Goal: Task Accomplishment & Management: Manage account settings

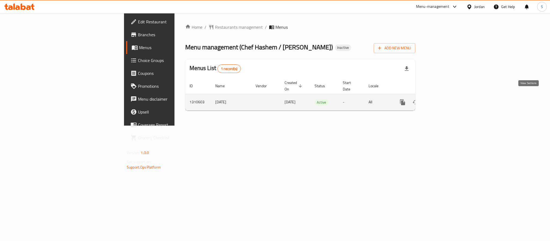
click at [444, 99] on icon "enhanced table" at bounding box center [441, 102] width 6 height 6
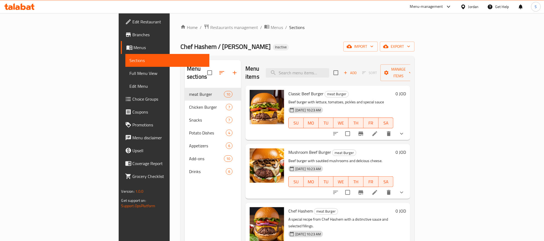
click at [133, 34] on span "Branches" at bounding box center [169, 34] width 72 height 6
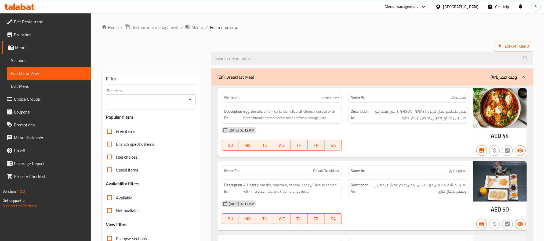
click at [12, 6] on icon at bounding box center [19, 6] width 30 height 6
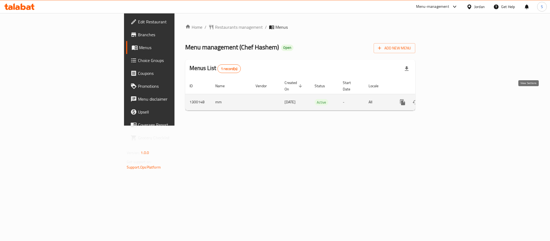
click at [448, 97] on link "enhanced table" at bounding box center [441, 102] width 13 height 13
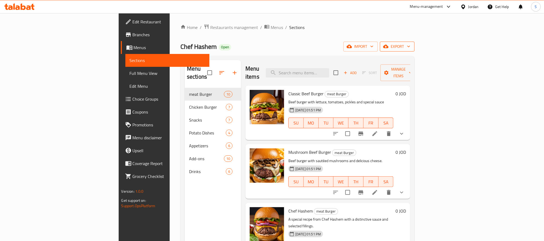
click at [388, 46] on icon "button" at bounding box center [385, 46] width 5 height 5
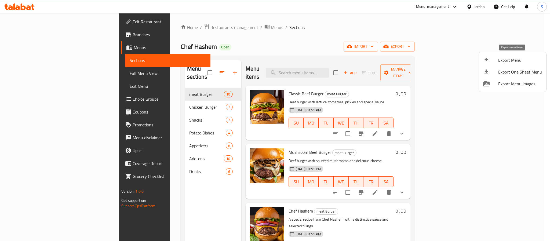
click at [506, 60] on span "Export Menu" at bounding box center [520, 60] width 44 height 6
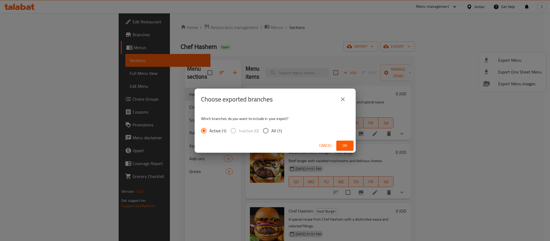
click at [267, 130] on input "All (1)" at bounding box center [265, 130] width 11 height 11
radio input "true"
click at [342, 144] on span "Ok" at bounding box center [345, 145] width 9 height 7
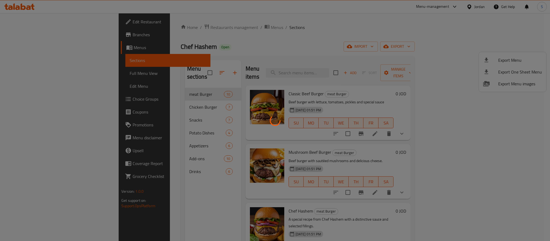
click at [43, 46] on div at bounding box center [275, 120] width 550 height 241
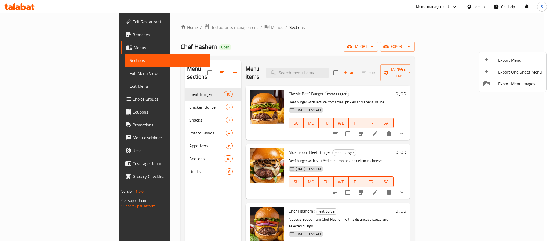
click at [28, 36] on div at bounding box center [275, 120] width 550 height 241
click at [31, 34] on div at bounding box center [275, 120] width 550 height 241
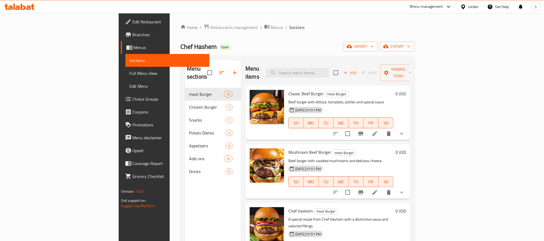
click at [133, 34] on span "Branches" at bounding box center [169, 34] width 72 height 6
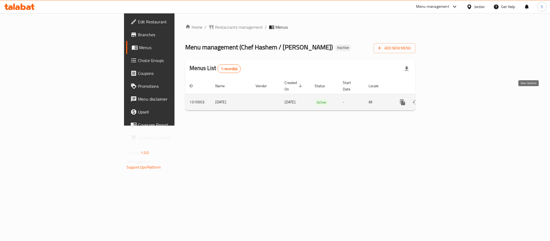
click at [444, 99] on icon "enhanced table" at bounding box center [441, 102] width 6 height 6
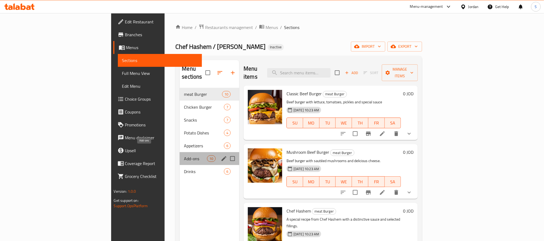
click at [184, 155] on span "Add-ons" at bounding box center [195, 158] width 23 height 6
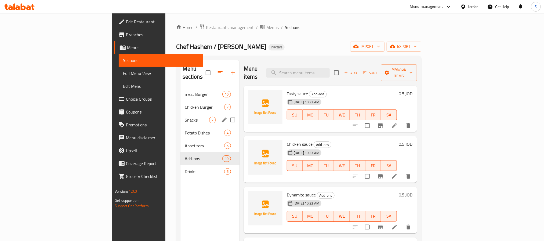
click at [185, 117] on span "Snacks" at bounding box center [197, 120] width 24 height 6
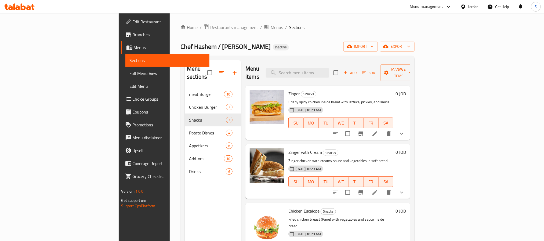
click at [133, 34] on span "Branches" at bounding box center [169, 34] width 72 height 6
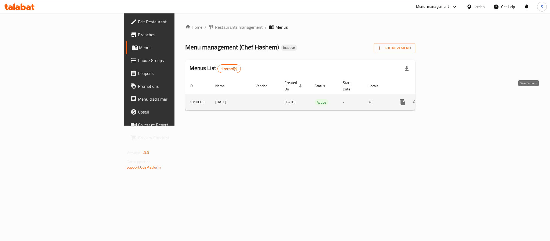
click at [444, 99] on icon "enhanced table" at bounding box center [441, 102] width 6 height 6
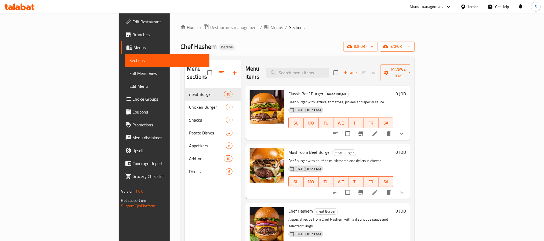
click at [411, 46] on icon "button" at bounding box center [408, 46] width 5 height 5
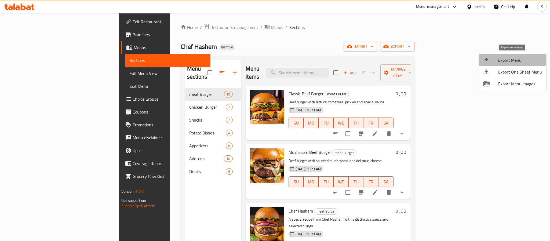
click at [510, 59] on span "Export Menu" at bounding box center [520, 60] width 44 height 6
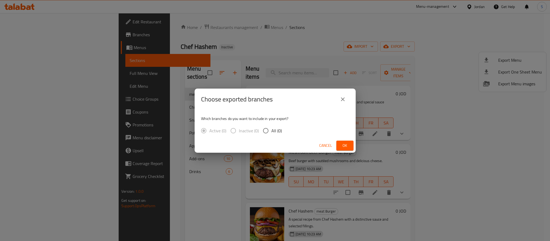
click at [277, 130] on span "All (0)" at bounding box center [276, 130] width 10 height 6
click at [271, 130] on input "All (0)" at bounding box center [265, 130] width 11 height 11
radio input "true"
click at [345, 145] on span "Ok" at bounding box center [345, 145] width 9 height 7
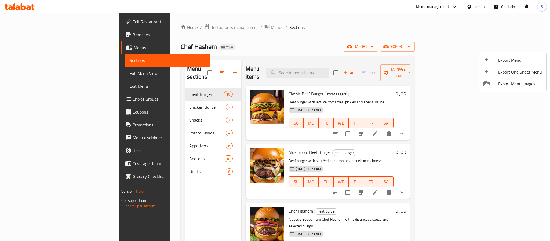
click at [333, 69] on div at bounding box center [275, 120] width 550 height 241
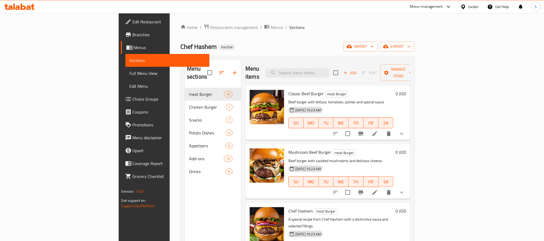
click at [329, 69] on input "search" at bounding box center [297, 72] width 63 height 9
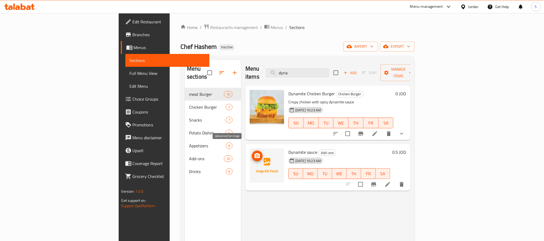
type input "dyna"
click at [252, 153] on span "upload picture" at bounding box center [257, 156] width 11 height 6
click at [288, 148] on span "Dynamite sauce" at bounding box center [302, 152] width 29 height 8
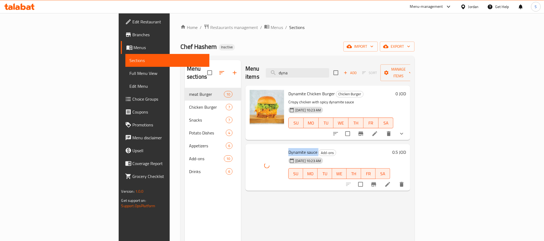
copy h6 "Dynamite sauce"
click at [410, 50] on span "export" at bounding box center [397, 46] width 26 height 7
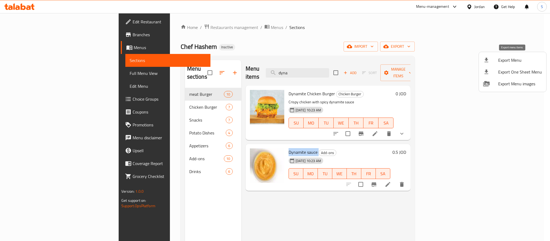
click at [502, 61] on span "Export Menu" at bounding box center [520, 60] width 44 height 6
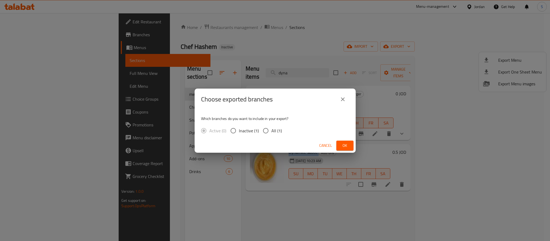
click at [266, 132] on input "All (1)" at bounding box center [265, 130] width 11 height 11
radio input "true"
click at [345, 147] on span "Ok" at bounding box center [345, 145] width 9 height 7
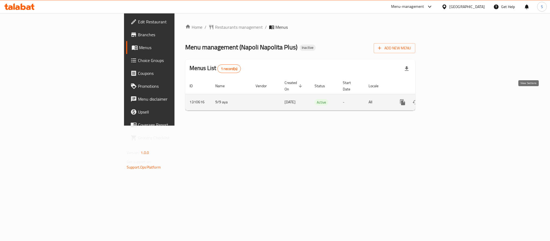
click at [444, 99] on icon "enhanced table" at bounding box center [441, 102] width 6 height 6
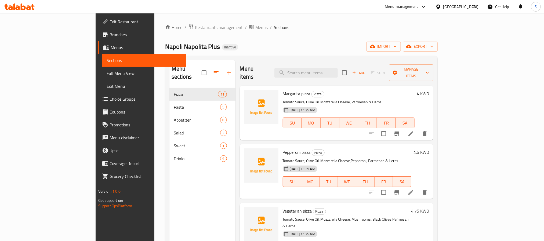
click at [433, 64] on div "Add Sort Manage items" at bounding box center [387, 72] width 91 height 17
click at [433, 64] on button "Manage items" at bounding box center [411, 72] width 44 height 17
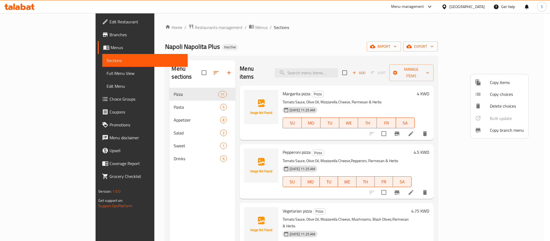
click at [492, 130] on span "Copy branch menu" at bounding box center [507, 130] width 34 height 6
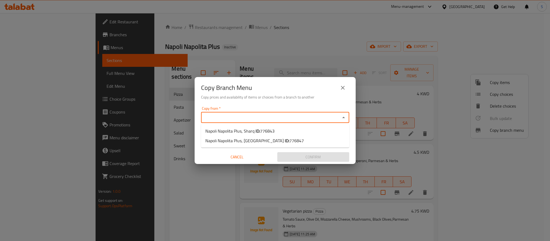
click at [266, 114] on input "Copy from   *" at bounding box center [271, 118] width 136 height 8
click at [265, 130] on span "776843" at bounding box center [267, 131] width 14 height 8
type input "Napoli Napolita Plus, Sharq"
click at [265, 136] on input "Copy to   *" at bounding box center [271, 138] width 136 height 8
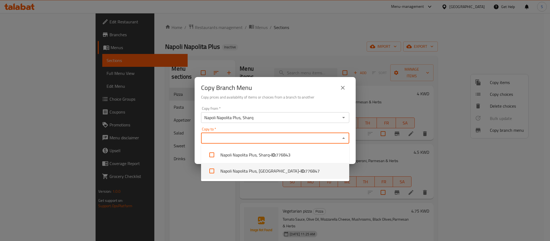
click at [270, 171] on li "Napoli Napolita Plus, Salmiya - ID: 776847" at bounding box center [275, 171] width 148 height 16
checkbox input "true"
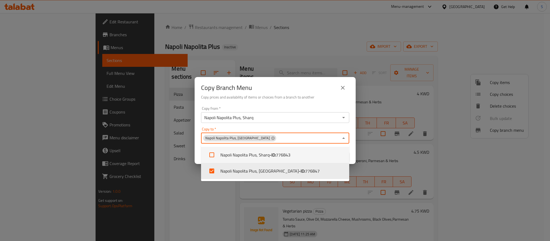
click at [312, 90] on div "Copy Branch Menu" at bounding box center [275, 87] width 148 height 13
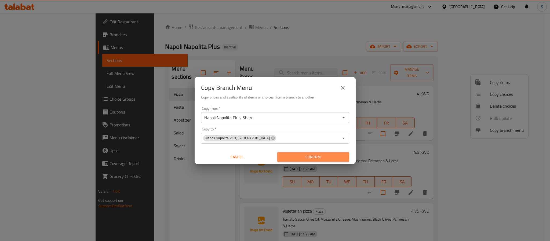
click at [320, 154] on span "Confirm" at bounding box center [312, 157] width 63 height 7
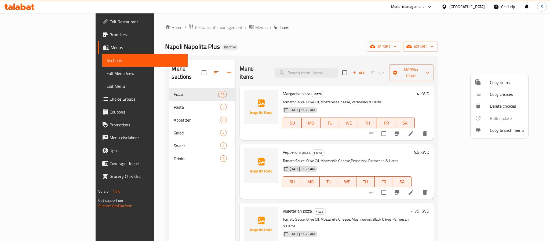
click at [301, 29] on div at bounding box center [275, 120] width 550 height 241
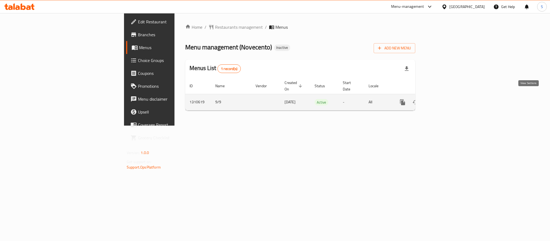
click at [448, 96] on link "enhanced table" at bounding box center [441, 102] width 13 height 13
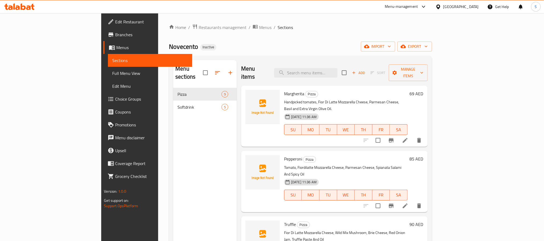
click at [309, 49] on div "Novecento Inactive import export" at bounding box center [300, 47] width 263 height 10
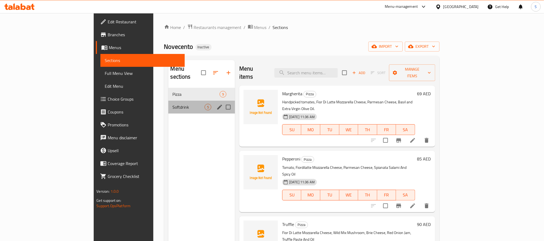
click at [173, 104] on span "Softdrink" at bounding box center [189, 107] width 32 height 6
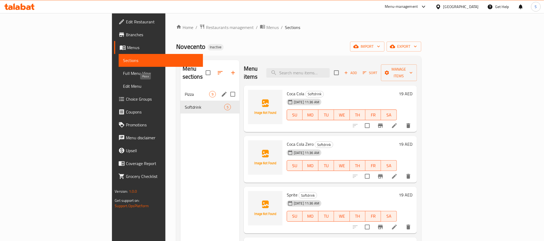
click at [185, 91] on span "Pizza" at bounding box center [197, 94] width 24 height 6
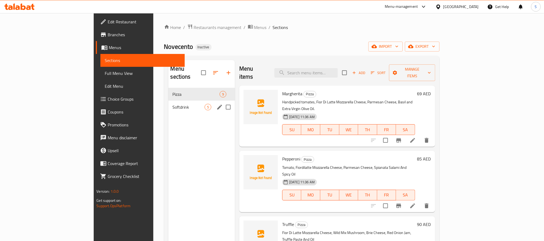
click at [173, 104] on span "Softdrink" at bounding box center [189, 107] width 32 height 6
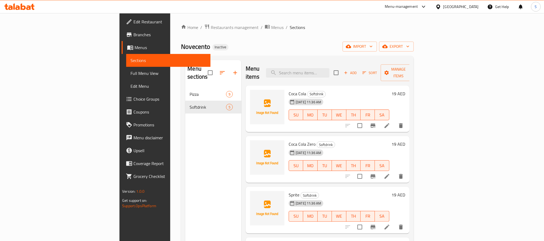
drag, startPoint x: 52, startPoint y: 74, endPoint x: 138, endPoint y: 8, distance: 109.2
click at [130, 74] on span "Full Menu View" at bounding box center [167, 73] width 75 height 6
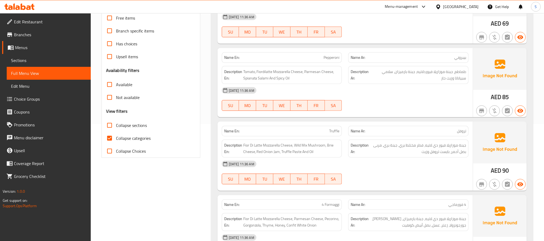
scroll to position [121, 0]
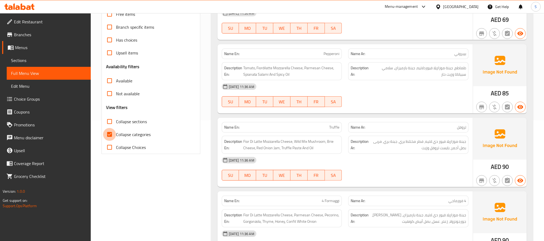
click at [109, 138] on input "Collapse categories" at bounding box center [109, 134] width 13 height 13
checkbox input "false"
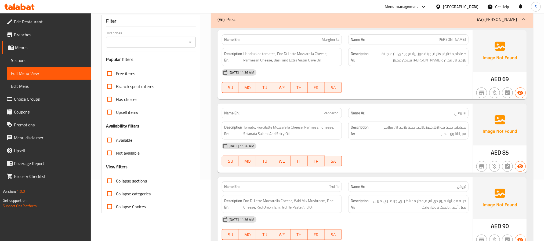
scroll to position [0, 0]
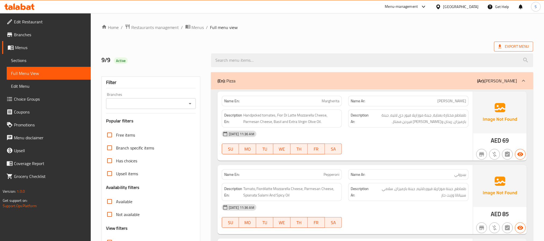
click at [510, 50] on span "Export Menu" at bounding box center [513, 46] width 31 height 7
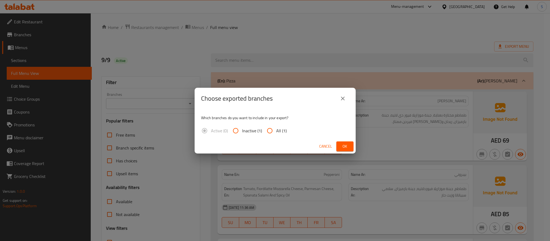
click at [275, 131] on input "All (1)" at bounding box center [269, 130] width 13 height 13
radio input "true"
click at [344, 143] on span "Ok" at bounding box center [345, 146] width 9 height 7
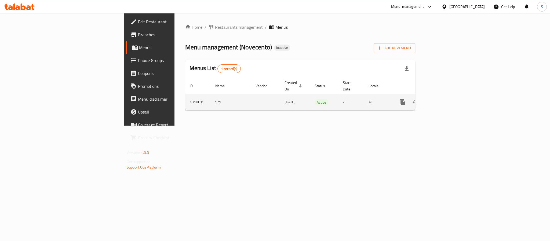
click at [444, 99] on icon "enhanced table" at bounding box center [441, 102] width 6 height 6
